Goal: Entertainment & Leisure: Consume media (video, audio)

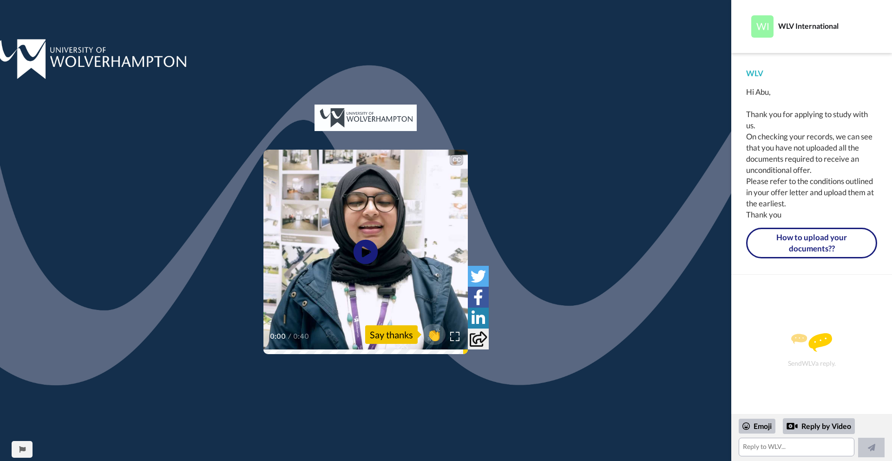
click at [370, 257] on icon at bounding box center [365, 252] width 25 height 25
click at [378, 251] on video at bounding box center [365, 252] width 204 height 204
click at [370, 276] on video at bounding box center [365, 252] width 204 height 204
click at [319, 266] on video at bounding box center [365, 252] width 204 height 204
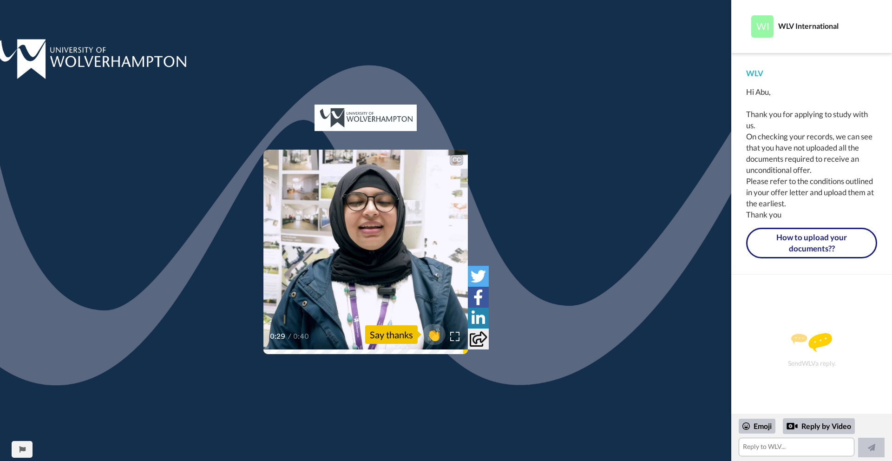
click at [319, 266] on video at bounding box center [365, 252] width 204 height 204
click at [318, 266] on video at bounding box center [365, 252] width 204 height 204
